Goal: Complete application form

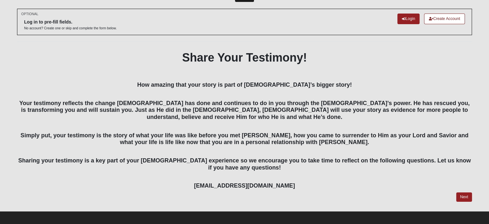
scroll to position [25, 0]
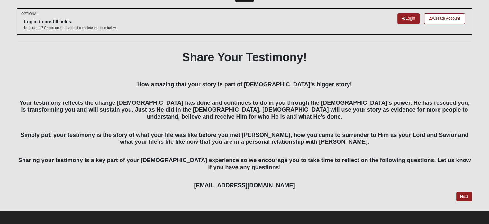
click at [126, 96] on h4 "Your testimony reflects the change [DEMOGRAPHIC_DATA] has done and continues to…" at bounding box center [244, 106] width 455 height 28
click at [463, 195] on link "Next" at bounding box center [464, 196] width 16 height 9
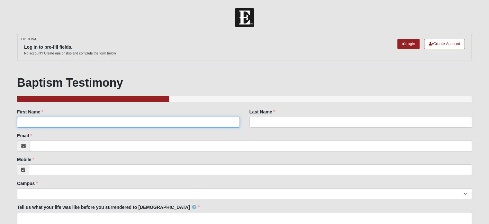
click at [64, 121] on input "First Name" at bounding box center [128, 121] width 223 height 11
type input "[PERSON_NAME]"
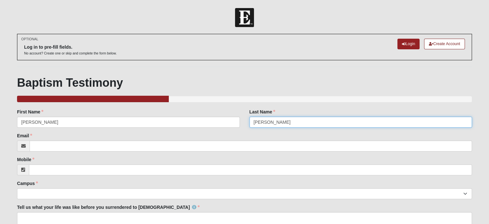
type input "[PERSON_NAME]"
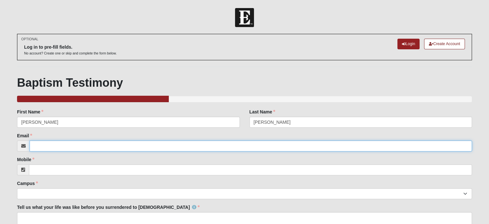
click at [43, 143] on input "Email" at bounding box center [251, 145] width 443 height 11
type input "[PERSON_NAME][EMAIL_ADDRESS][DOMAIN_NAME]"
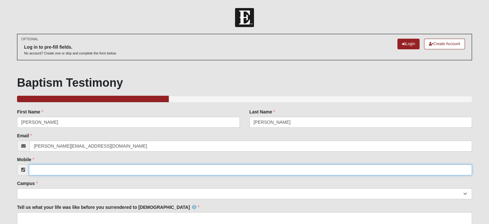
click at [48, 167] on input "Mobile" at bounding box center [250, 169] width 443 height 11
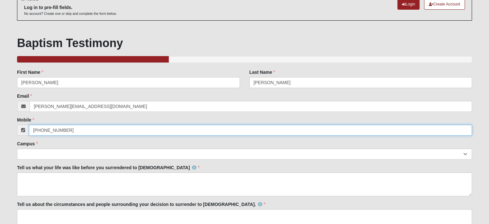
scroll to position [39, 0]
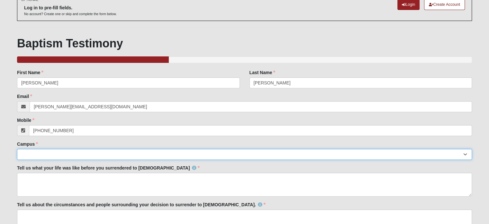
type input "[PHONE_NUMBER]"
click at [42, 151] on select "Arlington Baymeadows Eleven22 Online [PERSON_NAME][GEOGRAPHIC_DATA] Jesup [GEOG…" at bounding box center [244, 154] width 455 height 11
select select "16"
click at [17, 149] on select "Arlington Baymeadows Eleven22 Online [PERSON_NAME][GEOGRAPHIC_DATA] Jesup [GEOG…" at bounding box center [244, 154] width 455 height 11
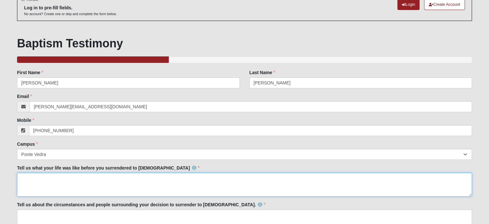
drag, startPoint x: 42, startPoint y: 185, endPoint x: 24, endPoint y: 183, distance: 18.2
click at [24, 183] on textarea "Tell us what your life was like before you surrendered to [DEMOGRAPHIC_DATA]" at bounding box center [244, 184] width 455 height 24
click at [169, 176] on textarea "I was going through depression. I knew who He was but I never fully surrended" at bounding box center [244, 184] width 455 height 24
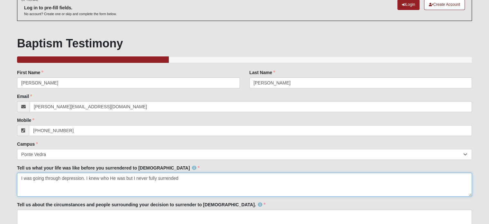
click at [169, 176] on textarea "I was going through depression. I knew who He was but I never fully surrended" at bounding box center [244, 184] width 455 height 24
click at [192, 177] on textarea "I was going through depression. I knew who He was but I never fully surrended" at bounding box center [244, 184] width 455 height 24
click at [126, 177] on textarea "I was going through depression. I knew who He was but I never fully surrended m…" at bounding box center [244, 184] width 455 height 24
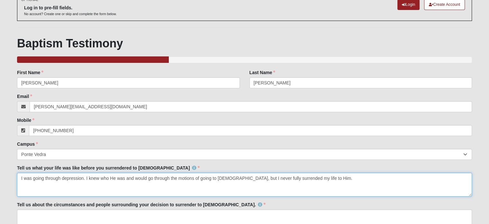
click at [323, 176] on textarea "I was going through depression. I knew who He was and would go through the moti…" at bounding box center [244, 184] width 455 height 24
click at [317, 178] on textarea "I was going through depression. I knew who He was and would go through the moti…" at bounding box center [244, 184] width 455 height 24
click at [114, 174] on textarea "I was going through depression. I knew who He was and would go through the moti…" at bounding box center [244, 184] width 455 height 24
click at [423, 181] on textarea "I was going through depression. I knew who [DEMOGRAPHIC_DATA] was and would go …" at bounding box center [244, 184] width 455 height 24
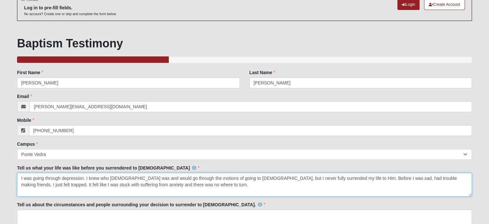
click at [423, 181] on textarea "I was going through depression. I knew who [DEMOGRAPHIC_DATA] was and would go …" at bounding box center [244, 184] width 455 height 24
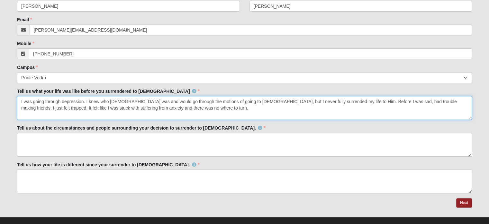
scroll to position [125, 0]
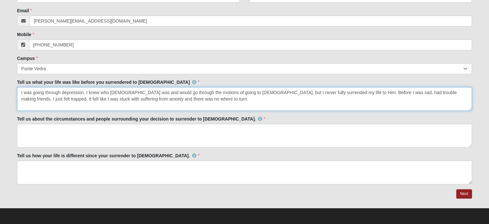
drag, startPoint x: 85, startPoint y: 92, endPoint x: 20, endPoint y: 91, distance: 64.6
click at [20, 91] on textarea "I was going through depression. I knew who [DEMOGRAPHIC_DATA] was and would go …" at bounding box center [244, 99] width 455 height 24
click at [176, 105] on textarea "I was going through depression. I knew who [DEMOGRAPHIC_DATA] was and would go …" at bounding box center [244, 99] width 455 height 24
click at [279, 90] on textarea "I was going through depression. I knew who [DEMOGRAPHIC_DATA] was and would go …" at bounding box center [244, 99] width 455 height 24
click at [288, 91] on textarea "I was going through depression. I knew who [DEMOGRAPHIC_DATA] was and would go …" at bounding box center [244, 99] width 455 height 24
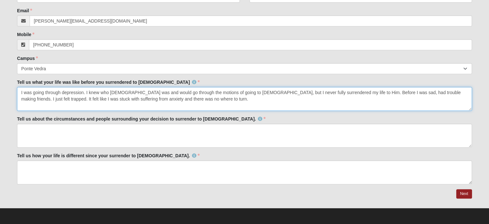
click at [295, 99] on textarea "I was going through depression. I knew who [DEMOGRAPHIC_DATA] was and would go …" at bounding box center [244, 99] width 455 height 24
click at [337, 92] on textarea "I was going through depression. I knew who [DEMOGRAPHIC_DATA] was and would go …" at bounding box center [244, 99] width 455 height 24
click at [410, 91] on textarea "I was going through depression. I knew who [DEMOGRAPHIC_DATA] was and would go …" at bounding box center [244, 99] width 455 height 24
click at [81, 93] on textarea "I was going through depression. I knew who [DEMOGRAPHIC_DATA] was and would go …" at bounding box center [244, 99] width 455 height 24
click at [91, 99] on textarea "I was going through depression and anxiety. I knew who [DEMOGRAPHIC_DATA] was a…" at bounding box center [244, 99] width 455 height 24
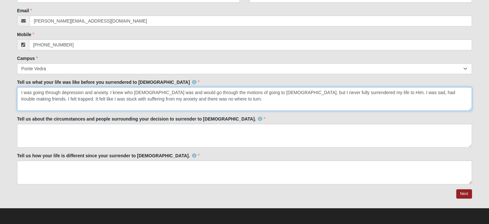
click at [202, 91] on textarea "I was going through depression and anxiety. I knew who [DEMOGRAPHIC_DATA] was a…" at bounding box center [244, 99] width 455 height 24
type textarea "I was going through depression and anxiety. I knew who [DEMOGRAPHIC_DATA] was a…"
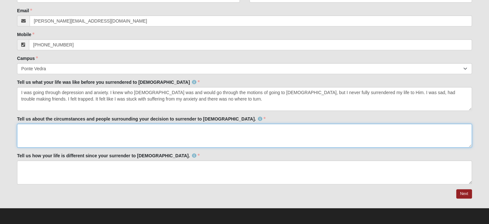
click at [81, 141] on textarea "Tell us about the circumstances and people surrounding your decision to surrend…" at bounding box center [244, 135] width 455 height 24
type textarea "W"
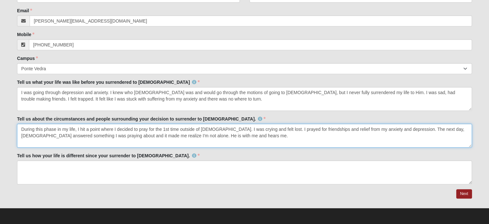
type textarea "During this phase in my life, I hit a point where I decided to pray for the 1st…"
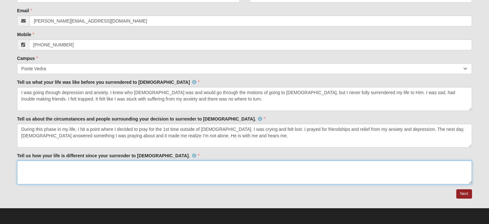
click at [92, 167] on textarea "Tell us how your life is different since your surrender to [DEMOGRAPHIC_DATA]." at bounding box center [244, 172] width 455 height 24
click at [39, 167] on textarea "Life is so different now. I don't suffer from anxiety and depression. I have fr…" at bounding box center [244, 172] width 455 height 24
click at [206, 163] on textarea "Life feels so different now. I don't suffer from anxiety and depression. I have…" at bounding box center [244, 172] width 455 height 24
click at [214, 162] on textarea "Life feels so different now. I don't suffer from anxiety and depression. I have…" at bounding box center [244, 172] width 455 height 24
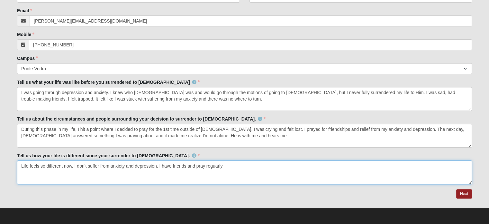
click at [234, 169] on textarea "Life feels so different now. I don't suffer from anxiety and depression. I have…" at bounding box center [244, 172] width 455 height 24
click at [159, 166] on textarea "Life feels so different now. I don't suffer from anxiety and depression. I have…" at bounding box center [244, 172] width 455 height 24
click at [215, 165] on textarea "Life feels so different now. I don't suffer from anxiety and depression. I don'…" at bounding box center [244, 172] width 455 height 24
click at [218, 165] on textarea "Life feels so different now. I don't suffer from anxiety and depression. I don'…" at bounding box center [244, 172] width 455 height 24
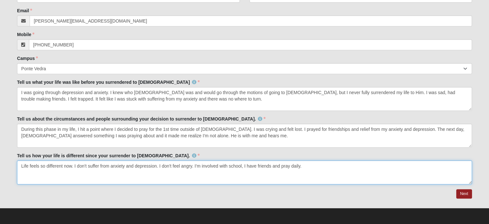
click at [275, 167] on textarea "Life feels so different now. I don't suffer from anxiety and depression. I don'…" at bounding box center [244, 172] width 455 height 24
click at [241, 165] on textarea "Life feels so different now. I don't suffer from anxiety and depression. I don'…" at bounding box center [244, 172] width 455 height 24
click at [314, 161] on textarea "Life feels so different now. I don't suffer from anxiety and depression. I don'…" at bounding box center [244, 172] width 455 height 24
click at [339, 178] on textarea "Life feels so different now. I don't suffer from anxiety and depression. I don'…" at bounding box center [244, 172] width 455 height 24
type textarea "Life feels so different now. I don't suffer from anxiety and depression. I don'…"
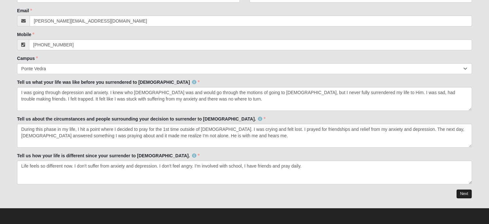
click at [470, 193] on link "Next" at bounding box center [464, 193] width 16 height 9
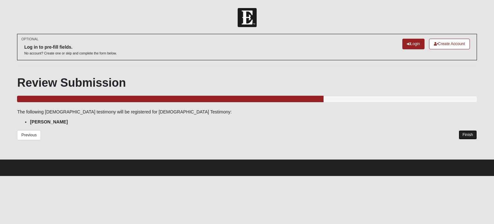
click at [468, 135] on link "Finish" at bounding box center [468, 134] width 18 height 9
